Goal: Transaction & Acquisition: Book appointment/travel/reservation

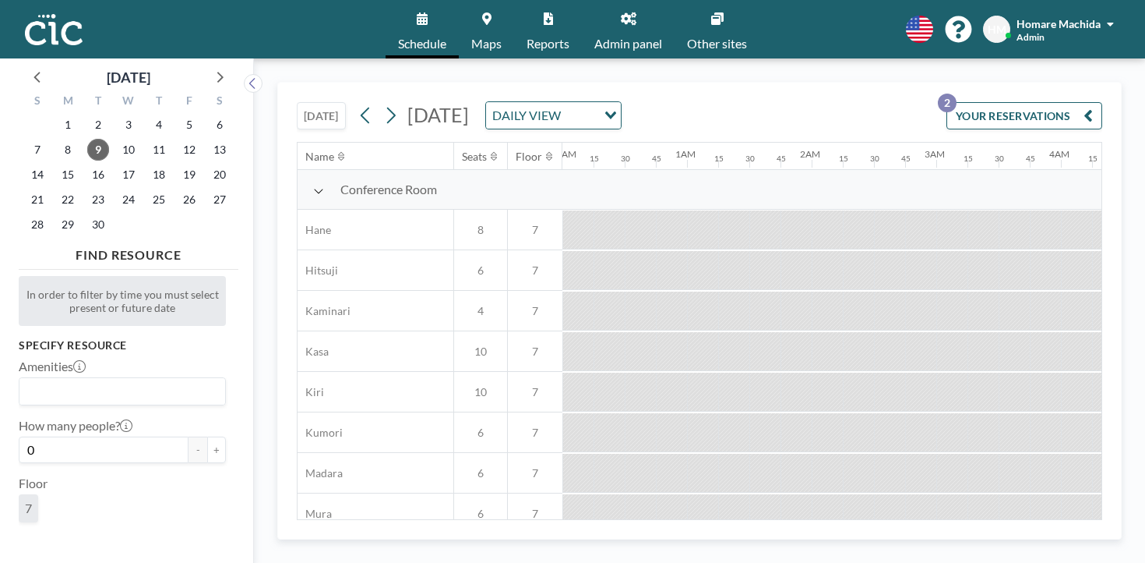
scroll to position [0, 1064]
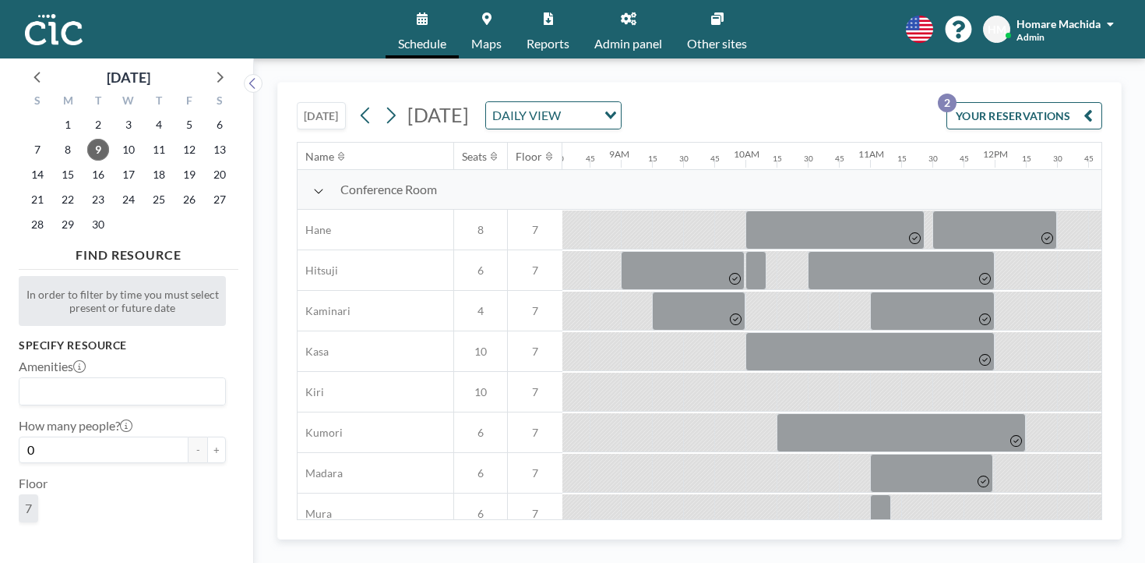
click at [718, 35] on link "Other sites" at bounding box center [717, 29] width 85 height 58
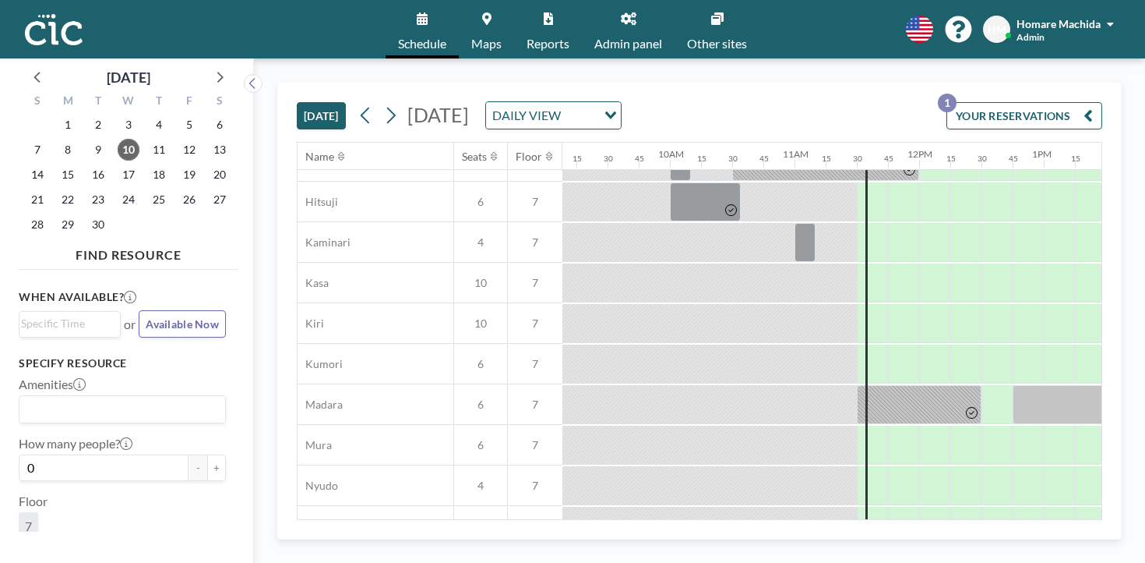
scroll to position [32, 1139]
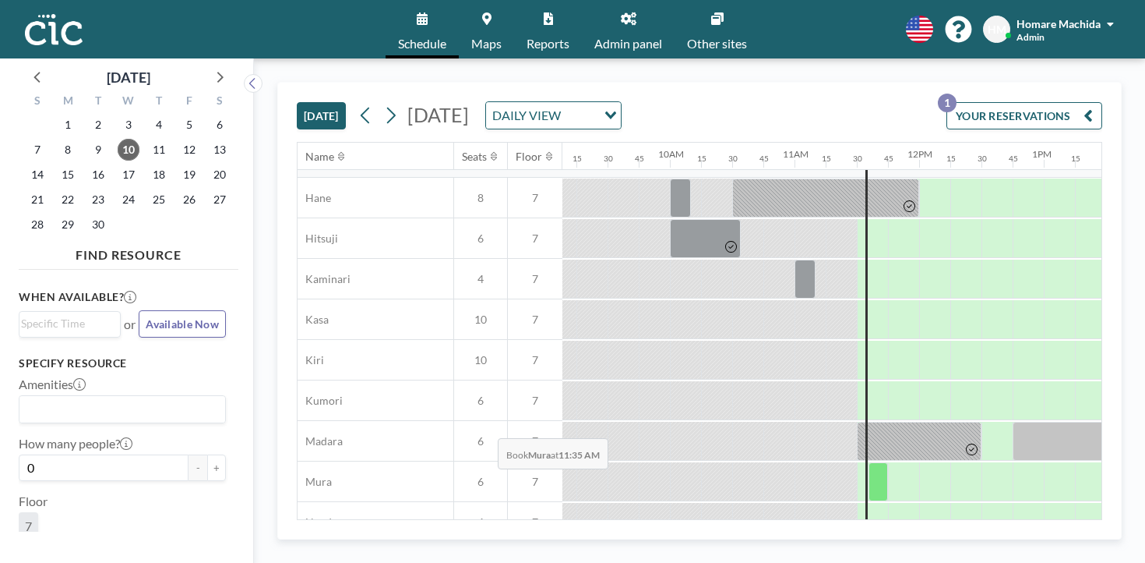
click at [869, 462] on div at bounding box center [878, 481] width 19 height 39
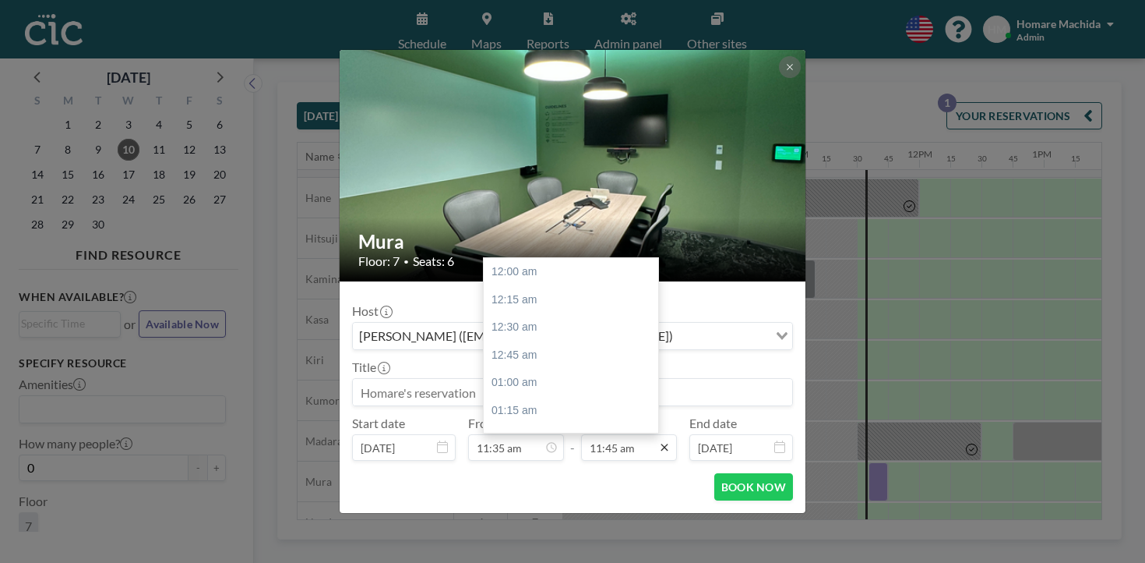
scroll to position [1169, 0]
click at [554, 421] on div "12:00 pm" at bounding box center [571, 435] width 175 height 28
type input "12:00 pm"
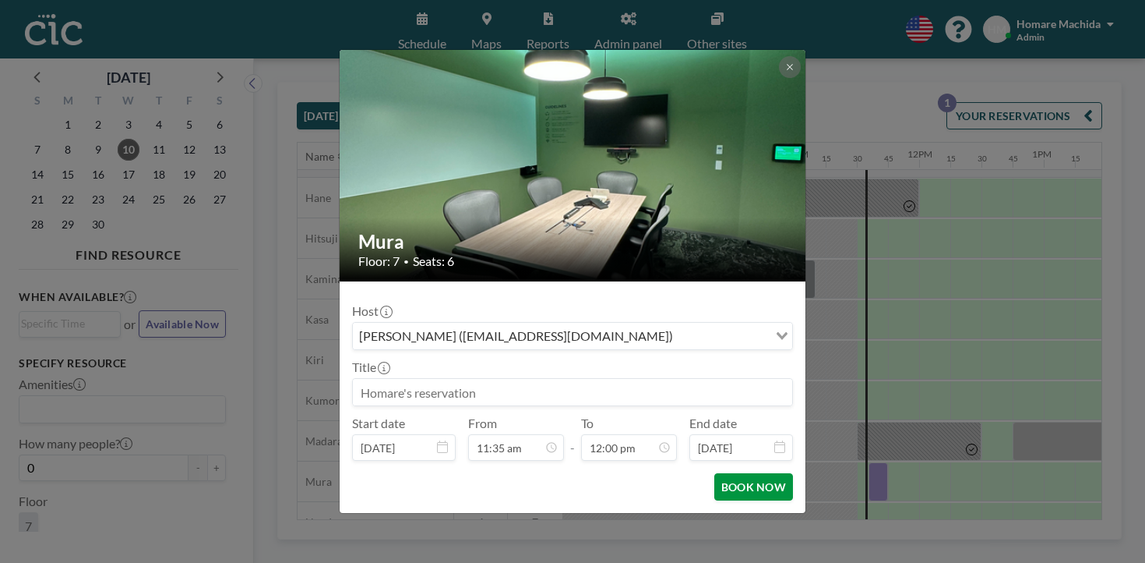
click at [725, 473] on button "BOOK NOW" at bounding box center [754, 486] width 79 height 27
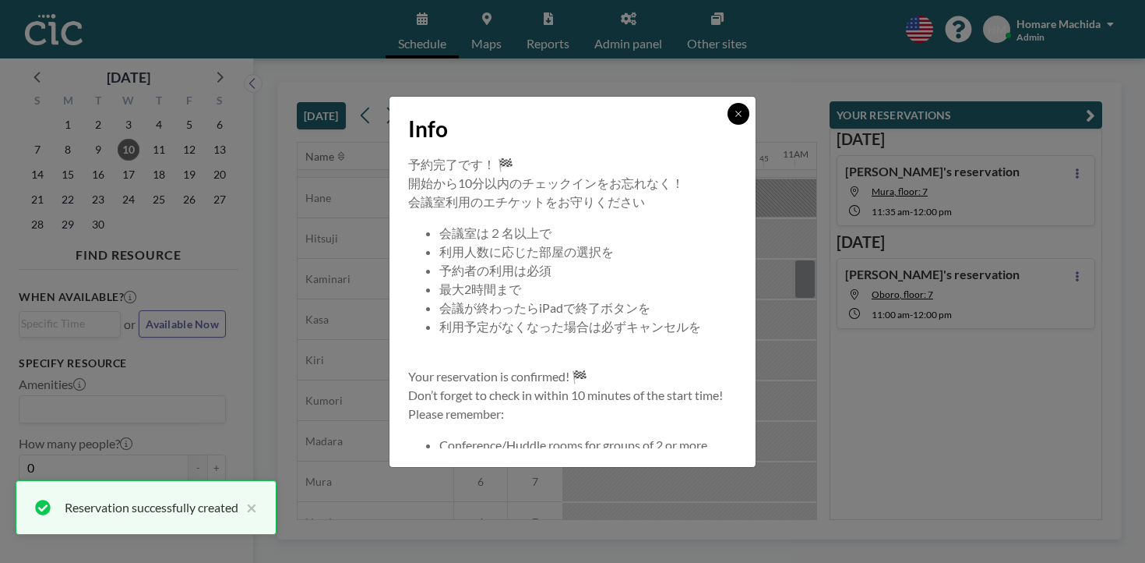
click at [728, 125] on button at bounding box center [739, 114] width 22 height 22
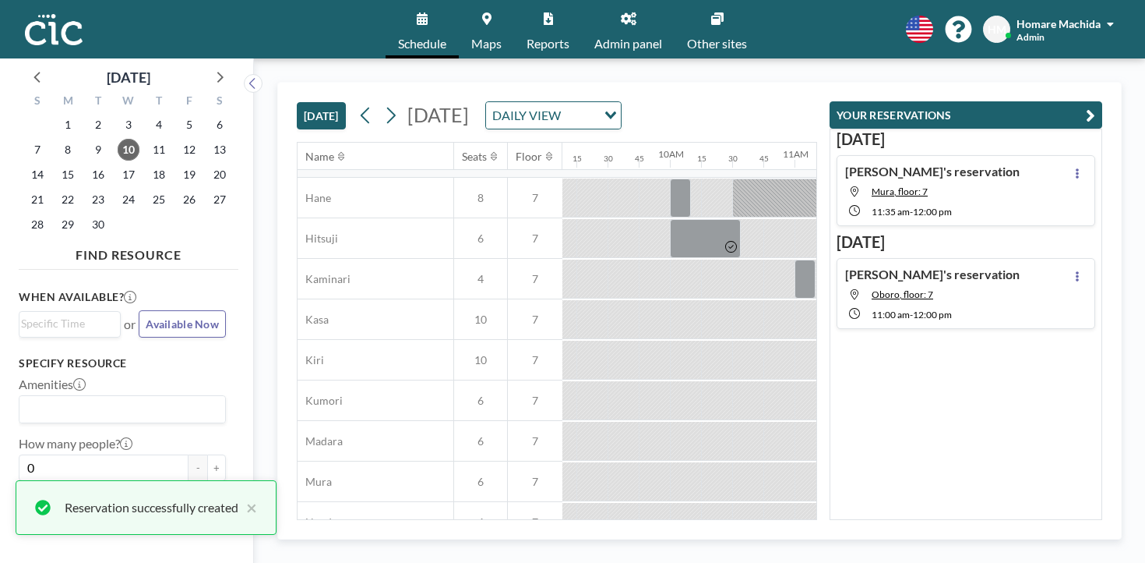
click at [768, 88] on div "TODAY Wednesday, September 10, 2025 DAILY VIEW Loading..." at bounding box center [557, 112] width 520 height 59
click at [838, 64] on div "TODAY Wednesday, September 10, 2025 DAILY VIEW Loading... Name Seats Floor 12AM…" at bounding box center [699, 310] width 891 height 504
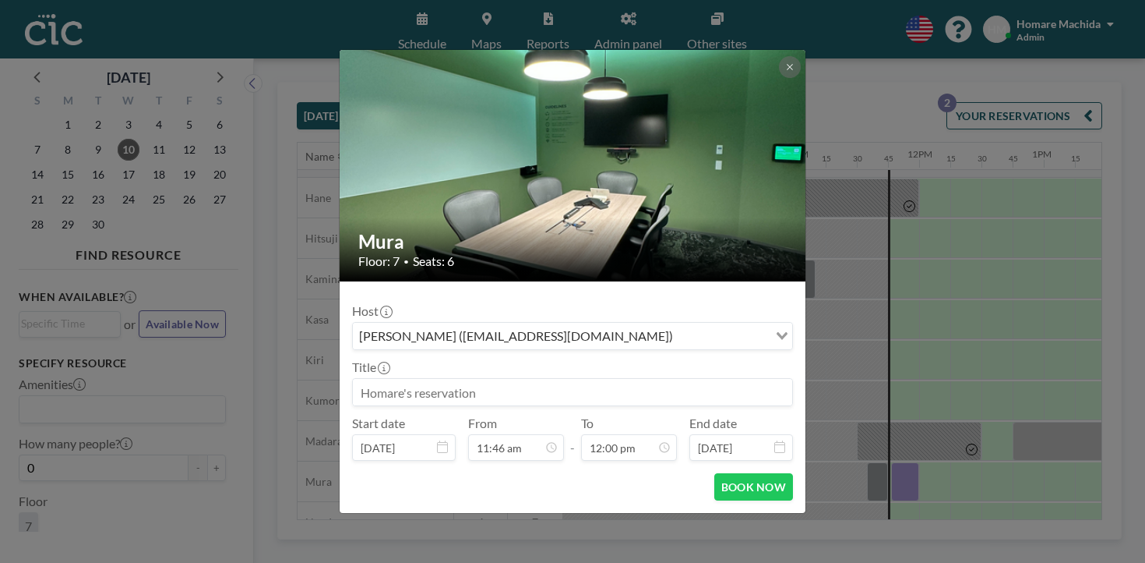
scroll to position [1194, 0]
click at [715, 473] on button "BOOK NOW" at bounding box center [754, 486] width 79 height 27
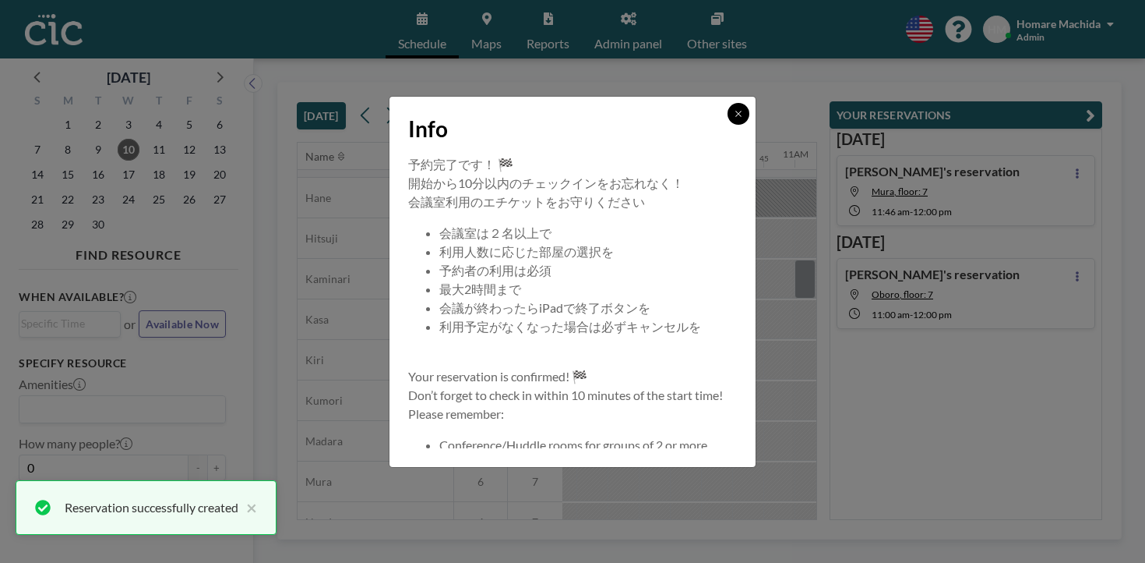
click at [728, 125] on button at bounding box center [739, 114] width 22 height 22
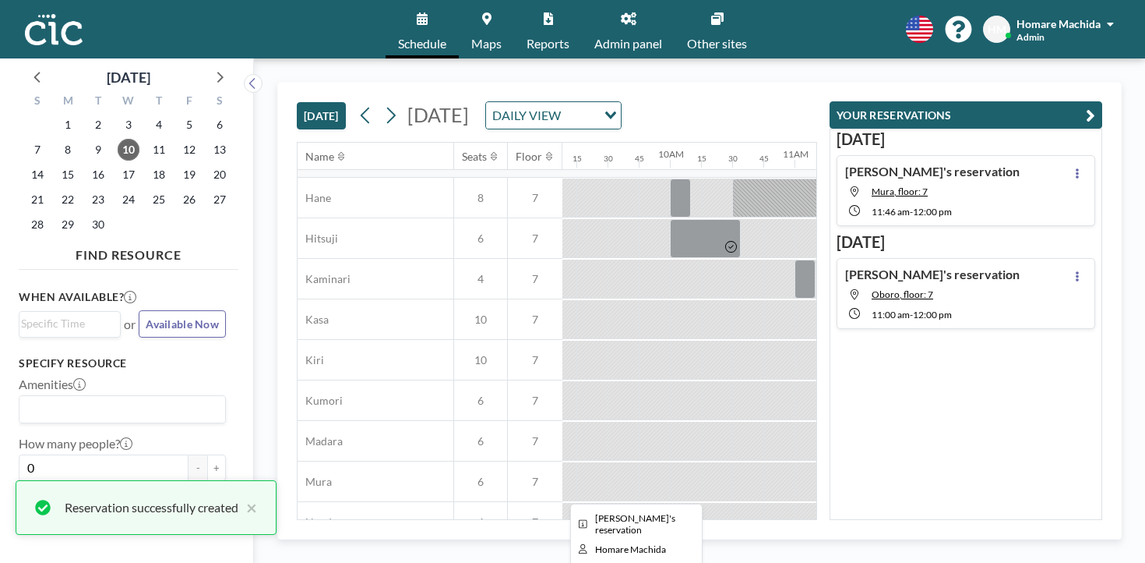
click at [891, 462] on div at bounding box center [905, 481] width 29 height 39
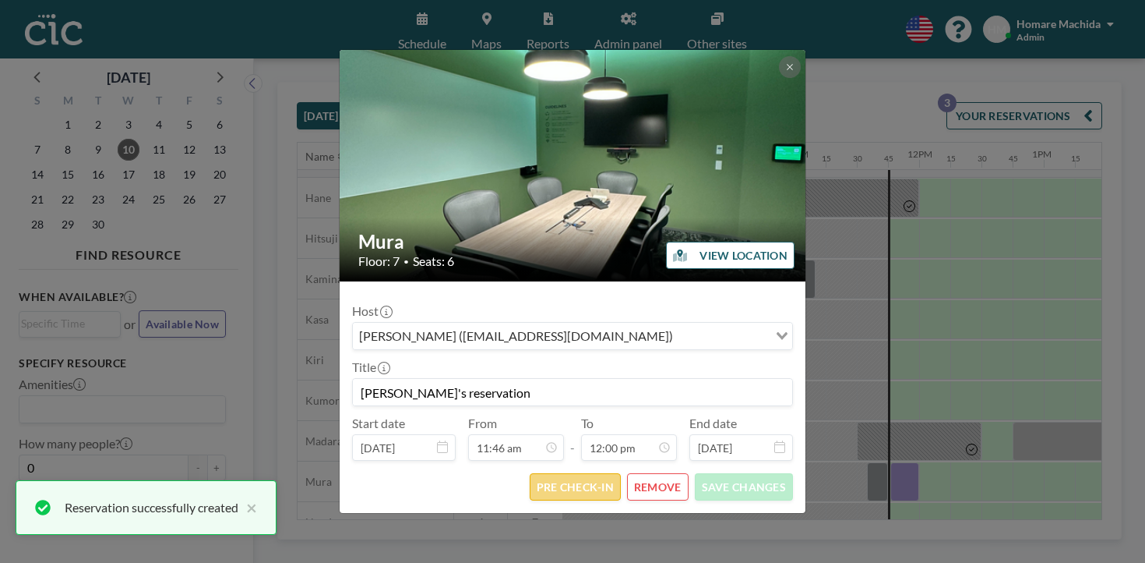
click at [577, 473] on button "PRE CHECK-IN" at bounding box center [575, 486] width 91 height 27
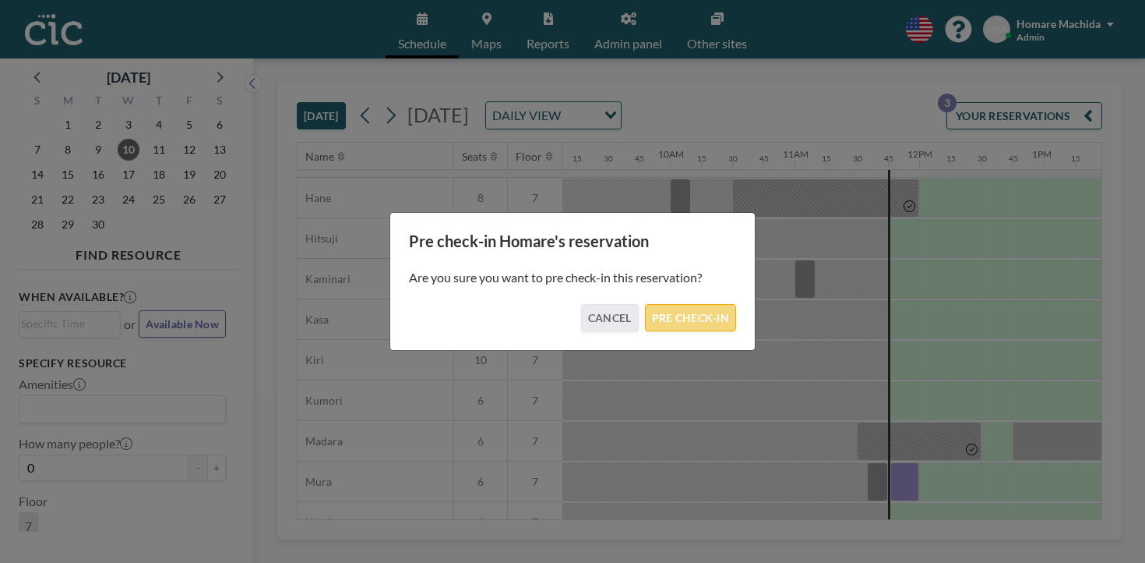
click at [684, 316] on button "PRE CHECK-IN" at bounding box center [690, 317] width 91 height 27
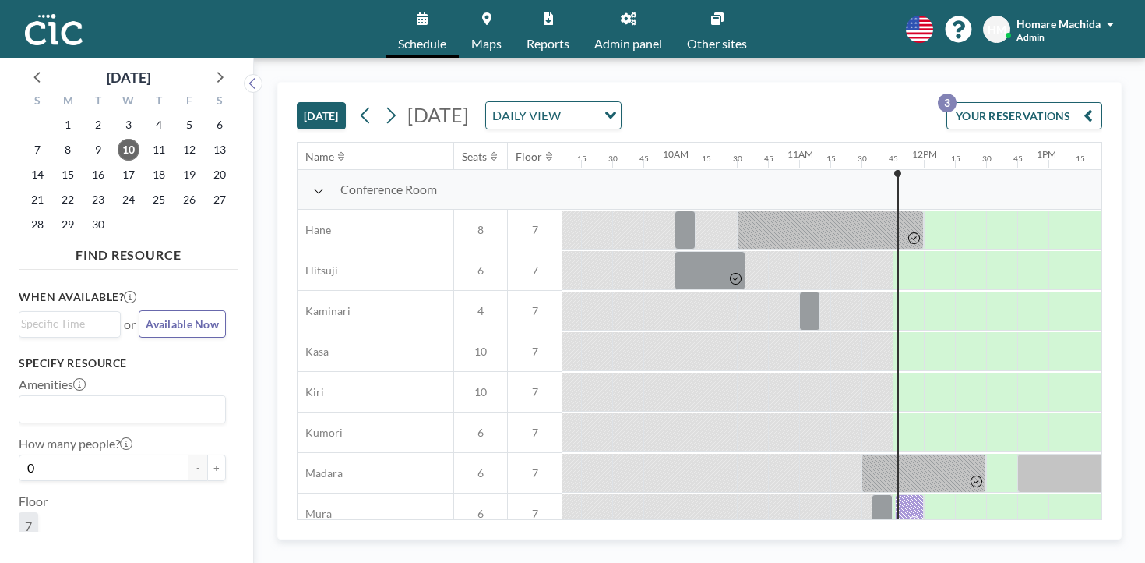
scroll to position [0, 1139]
